Goal: Information Seeking & Learning: Learn about a topic

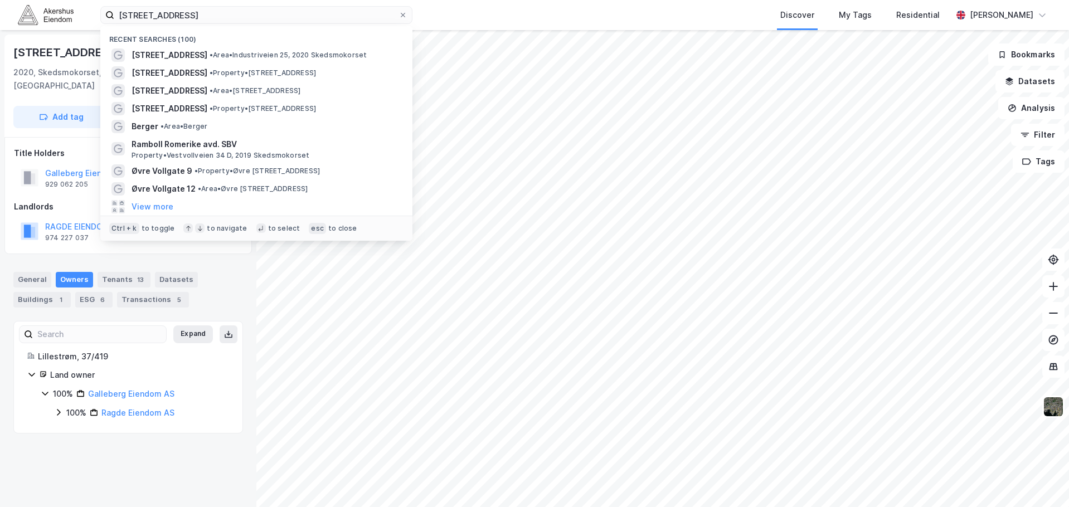
click at [210, 14] on input "[STREET_ADDRESS]" at bounding box center [256, 15] width 284 height 17
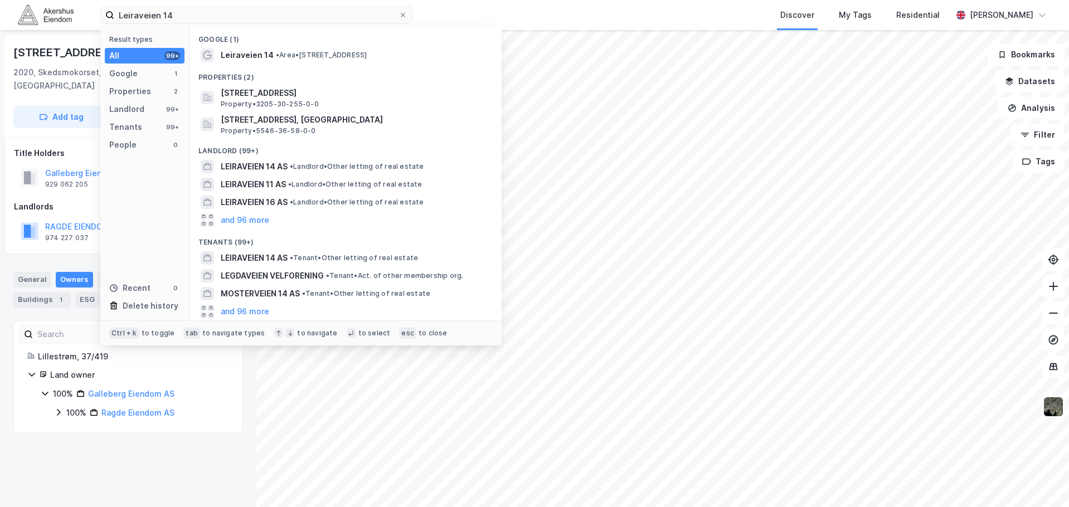
type input "Leiraveien 14"
click at [261, 43] on div "Google (1)" at bounding box center [346, 36] width 312 height 20
click at [265, 48] on span "Leiraveien 14" at bounding box center [247, 54] width 53 height 13
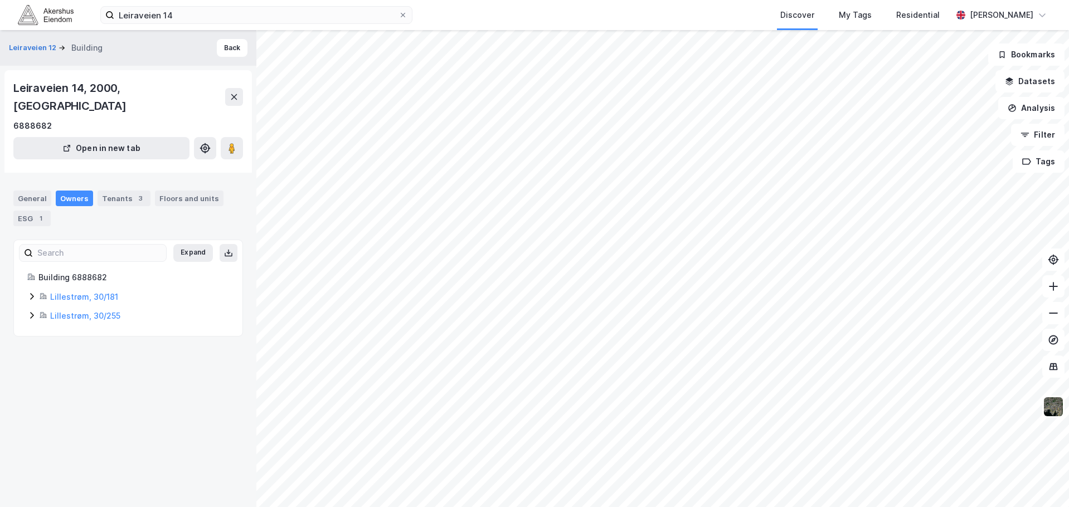
click at [27, 282] on div "Building 6888682 [GEOGRAPHIC_DATA], 30/181 [GEOGRAPHIC_DATA], 30/255" at bounding box center [128, 297] width 229 height 52
click at [31, 293] on icon at bounding box center [31, 296] width 3 height 7
click at [32, 350] on icon at bounding box center [31, 353] width 3 height 7
